Goal: Task Accomplishment & Management: Complete application form

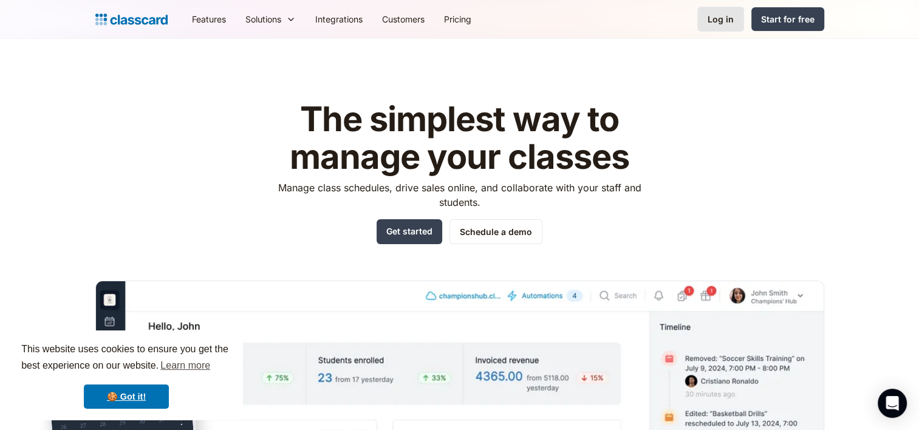
click at [729, 19] on div "Log in" at bounding box center [721, 19] width 26 height 13
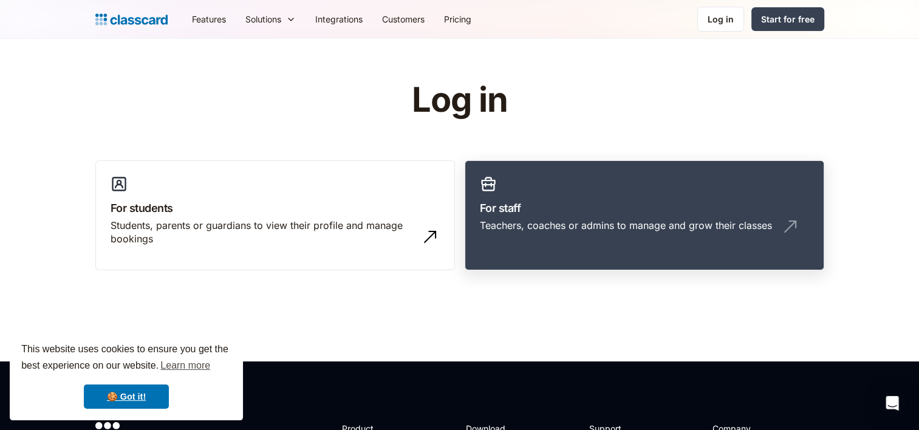
click at [509, 191] on link "For staff Teachers, coaches or admins to manage and grow their classes" at bounding box center [645, 215] width 360 height 111
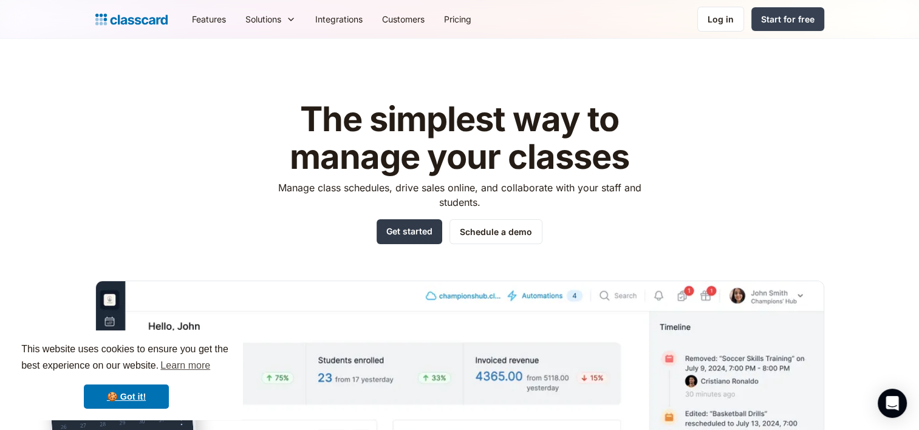
click at [424, 221] on link "Get started" at bounding box center [410, 231] width 66 height 25
